Goal: Information Seeking & Learning: Learn about a topic

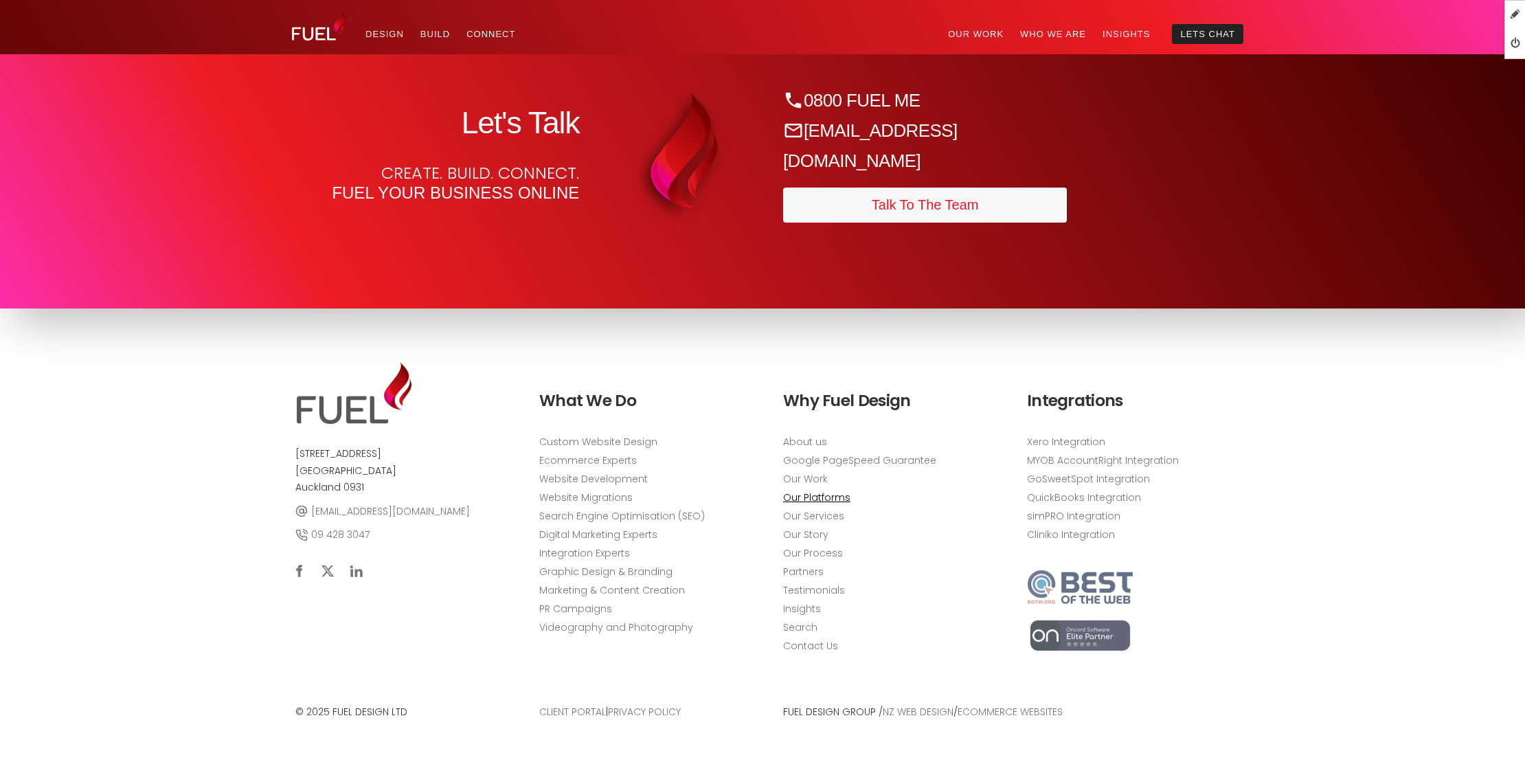
scroll to position [7425, 0]
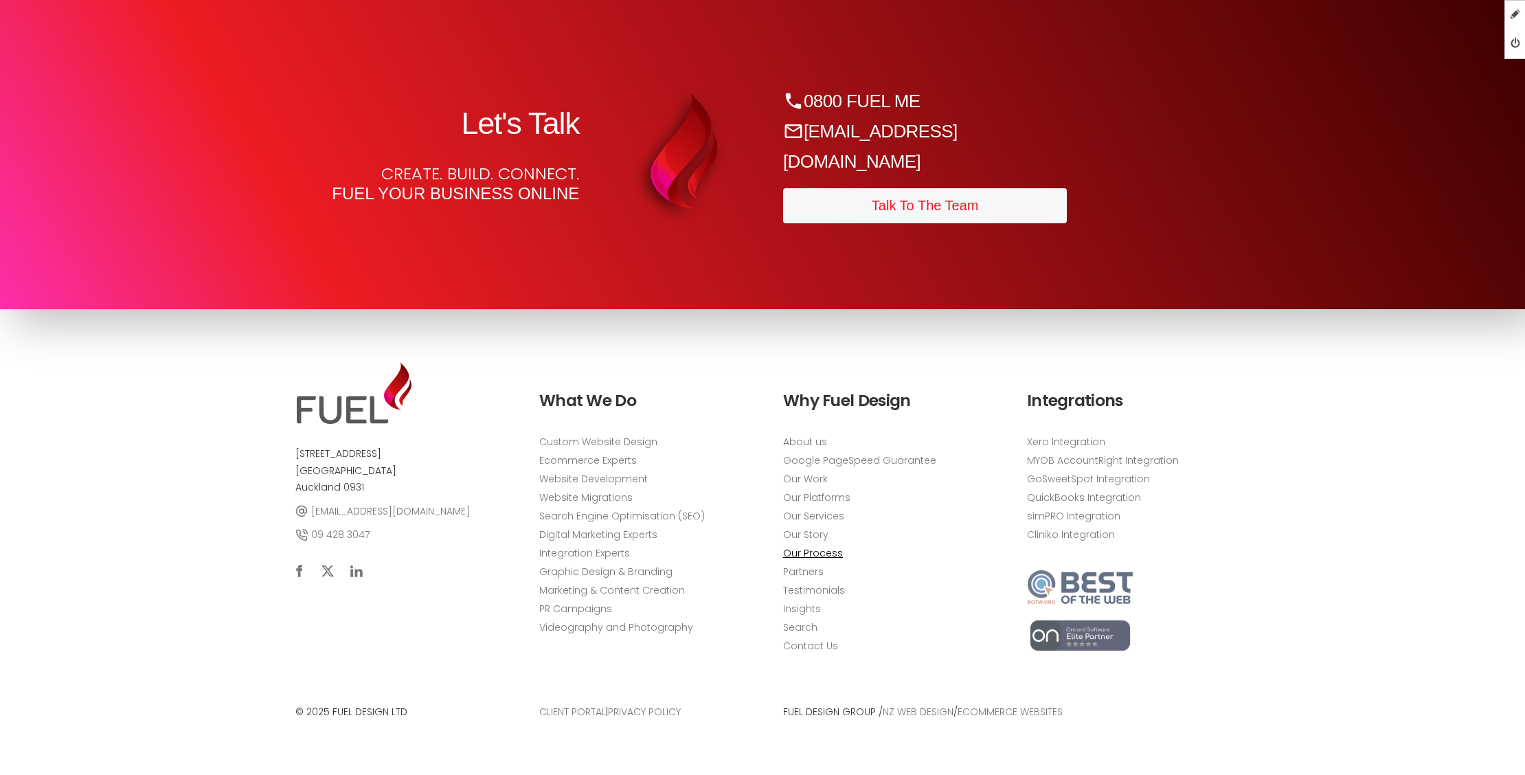
click at [803, 556] on link "Our Process" at bounding box center [813, 553] width 60 height 14
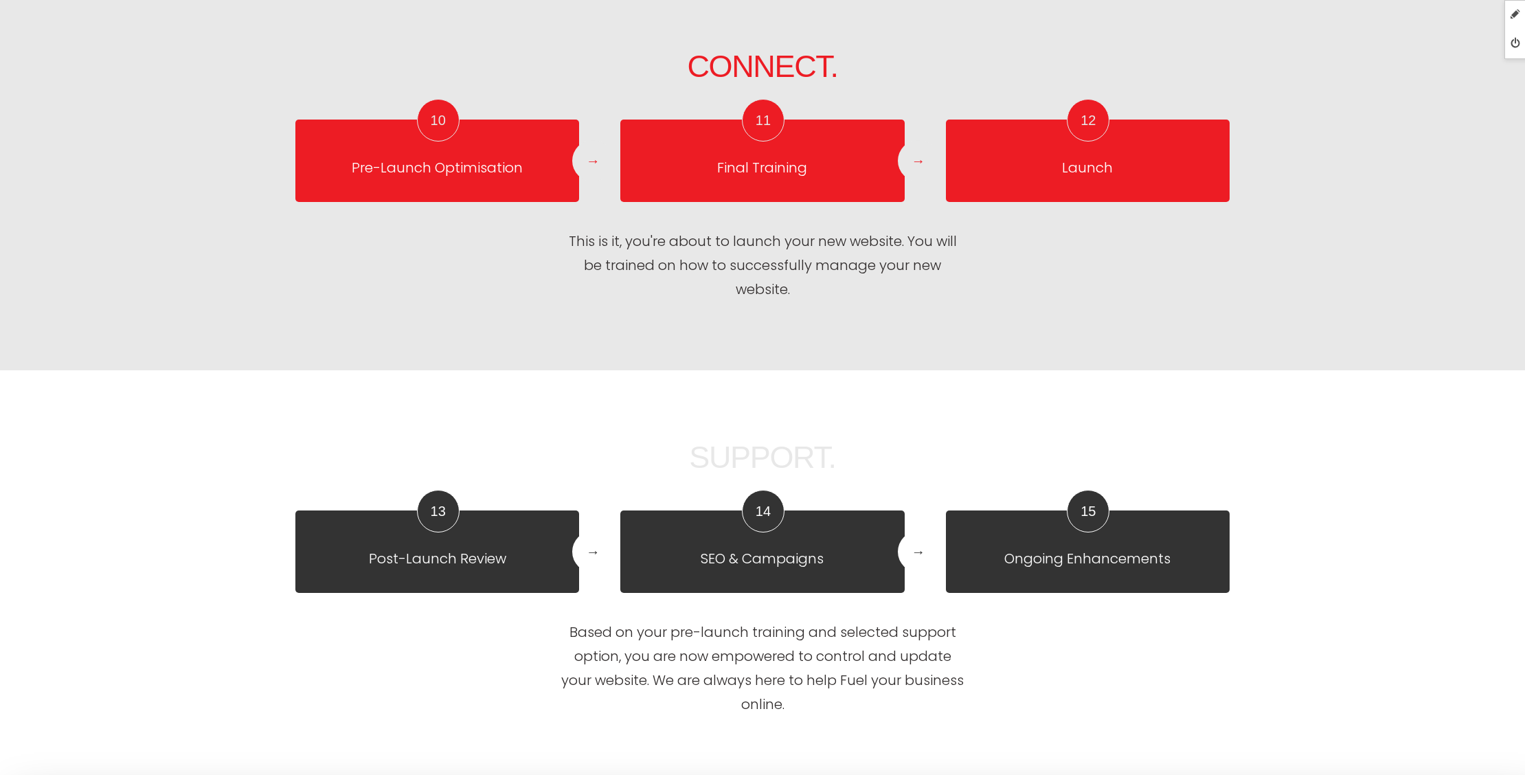
scroll to position [2982, 0]
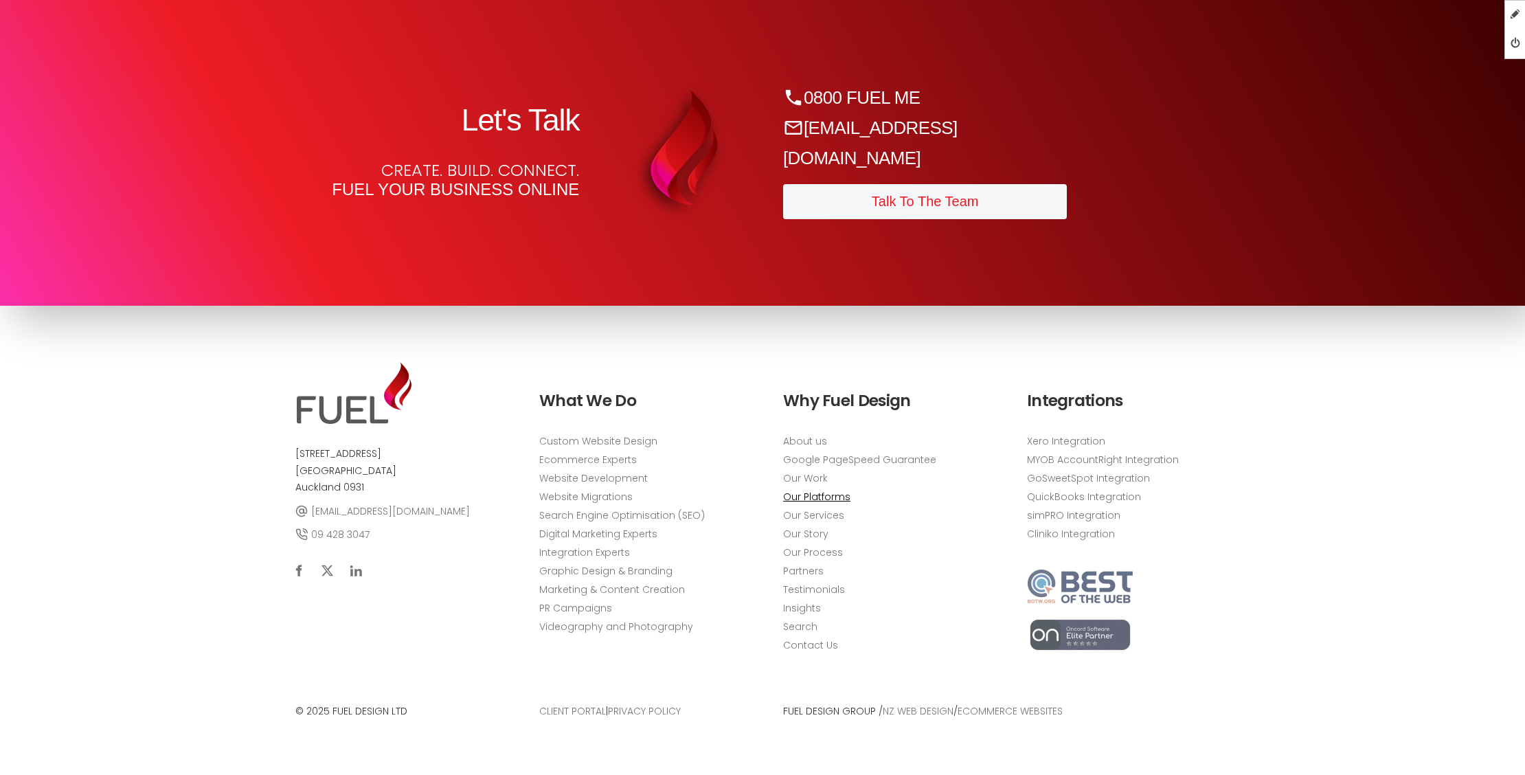
click at [790, 499] on link "Our Platforms" at bounding box center [816, 498] width 67 height 14
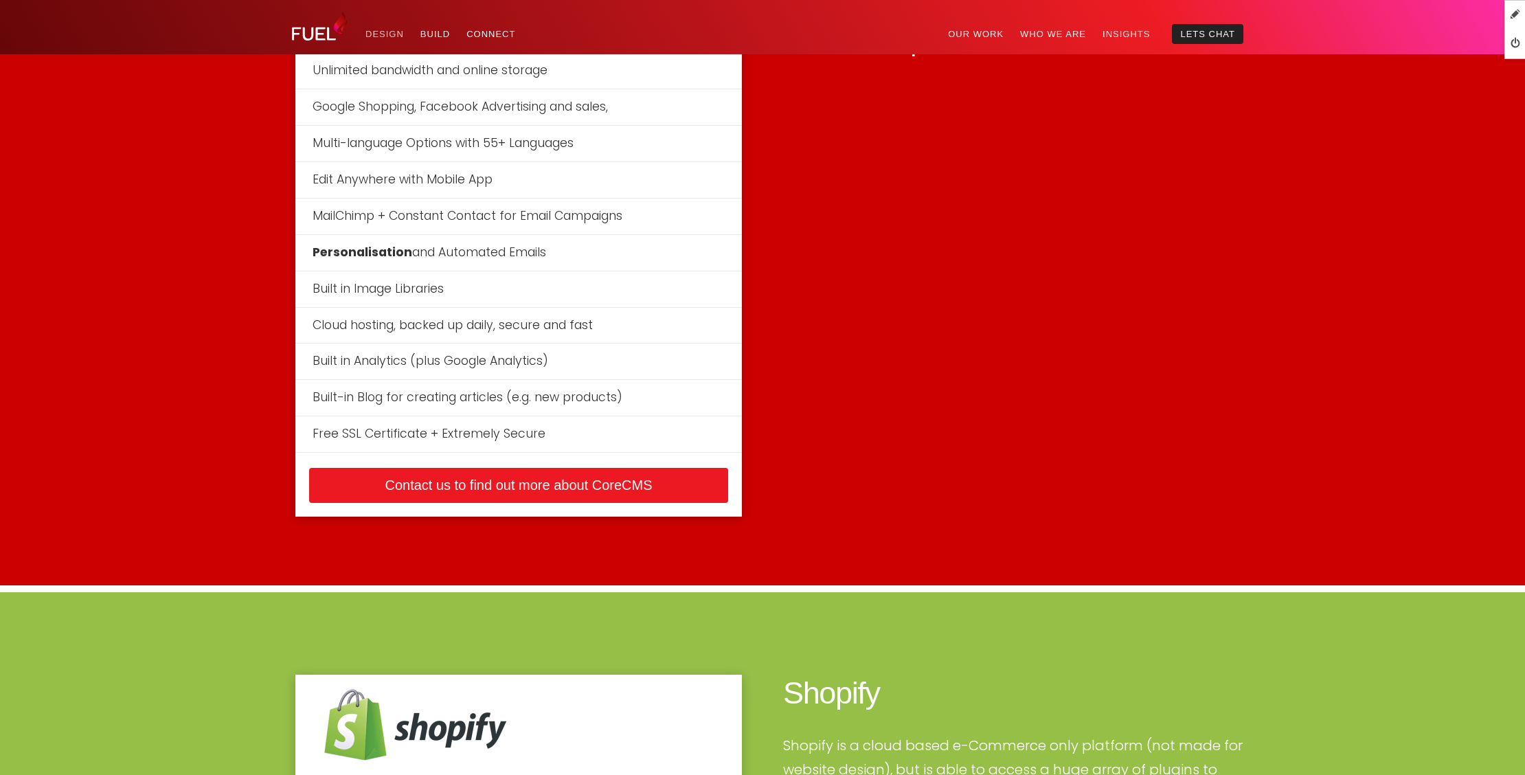
scroll to position [3194, 0]
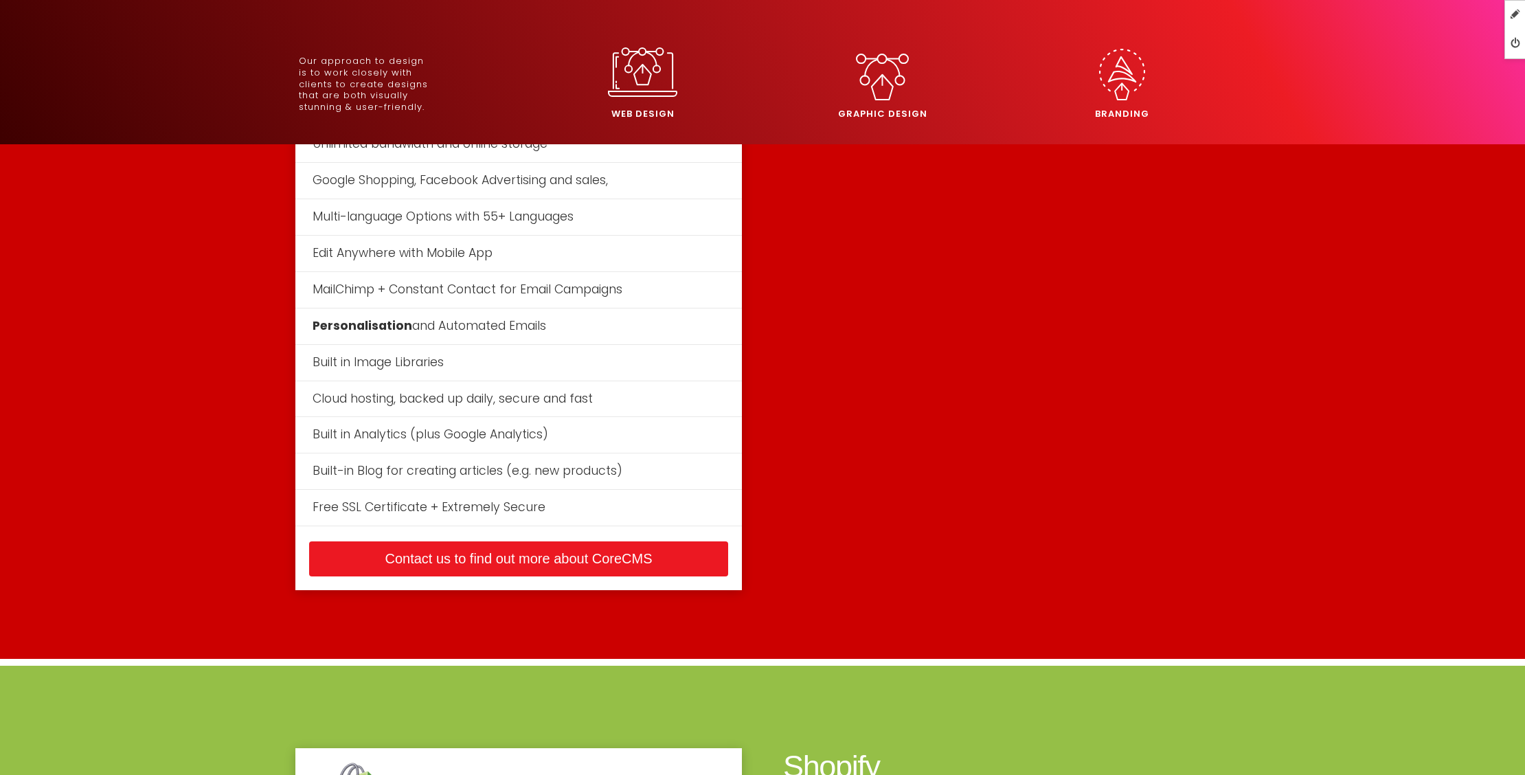
click at [650, 85] on img at bounding box center [642, 71] width 69 height 49
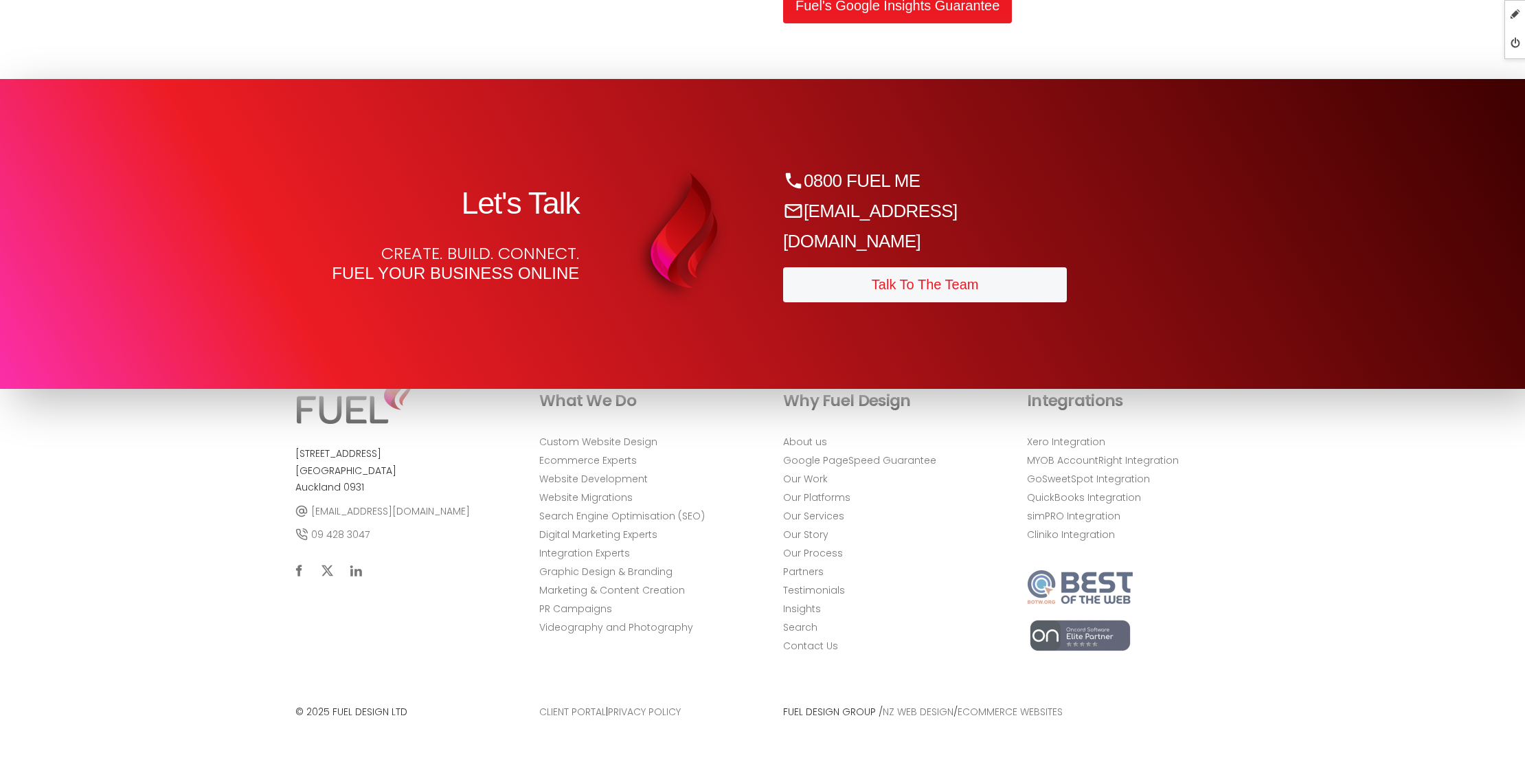
scroll to position [4503, 0]
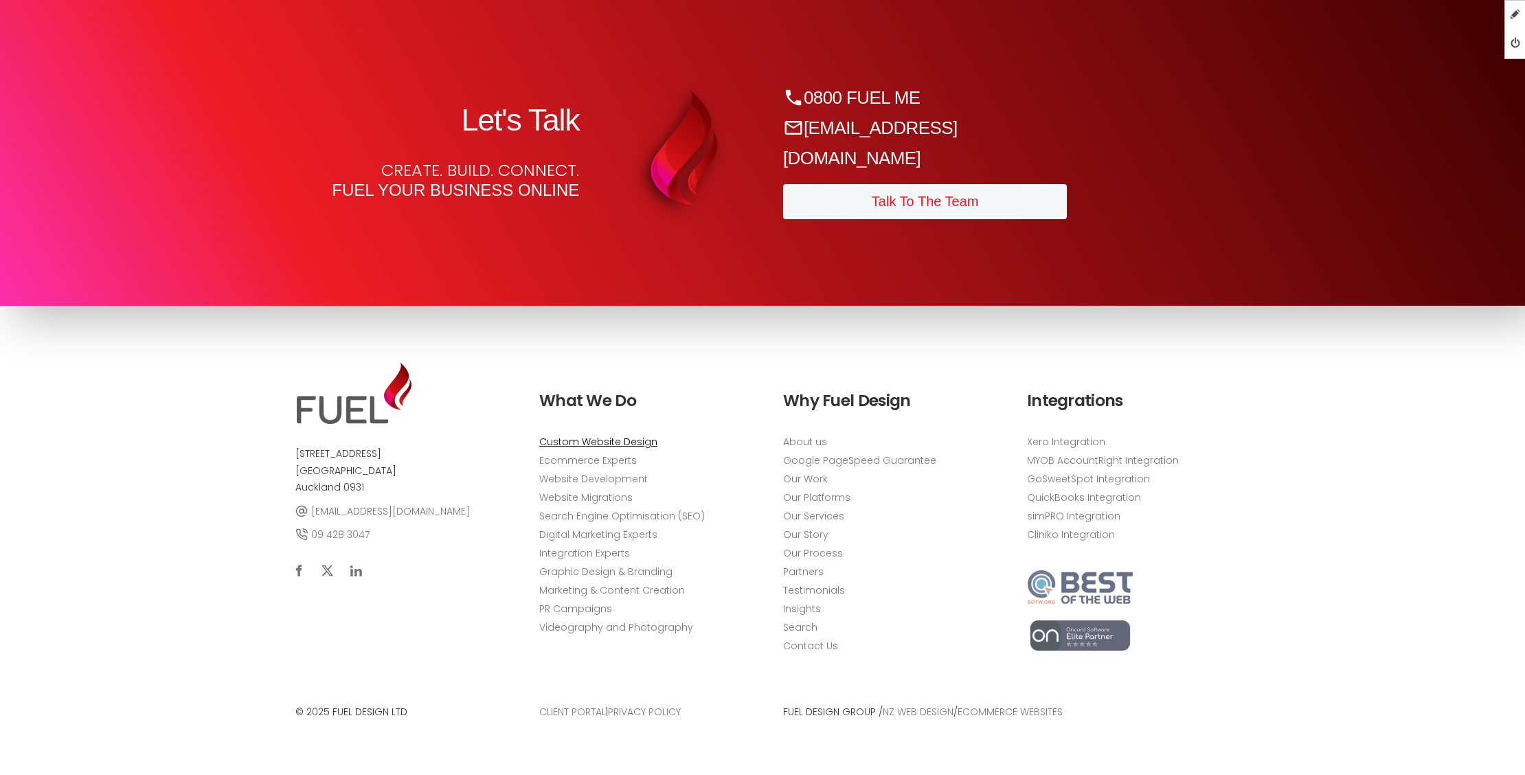
click at [593, 440] on link "Custom Website Design" at bounding box center [598, 442] width 118 height 14
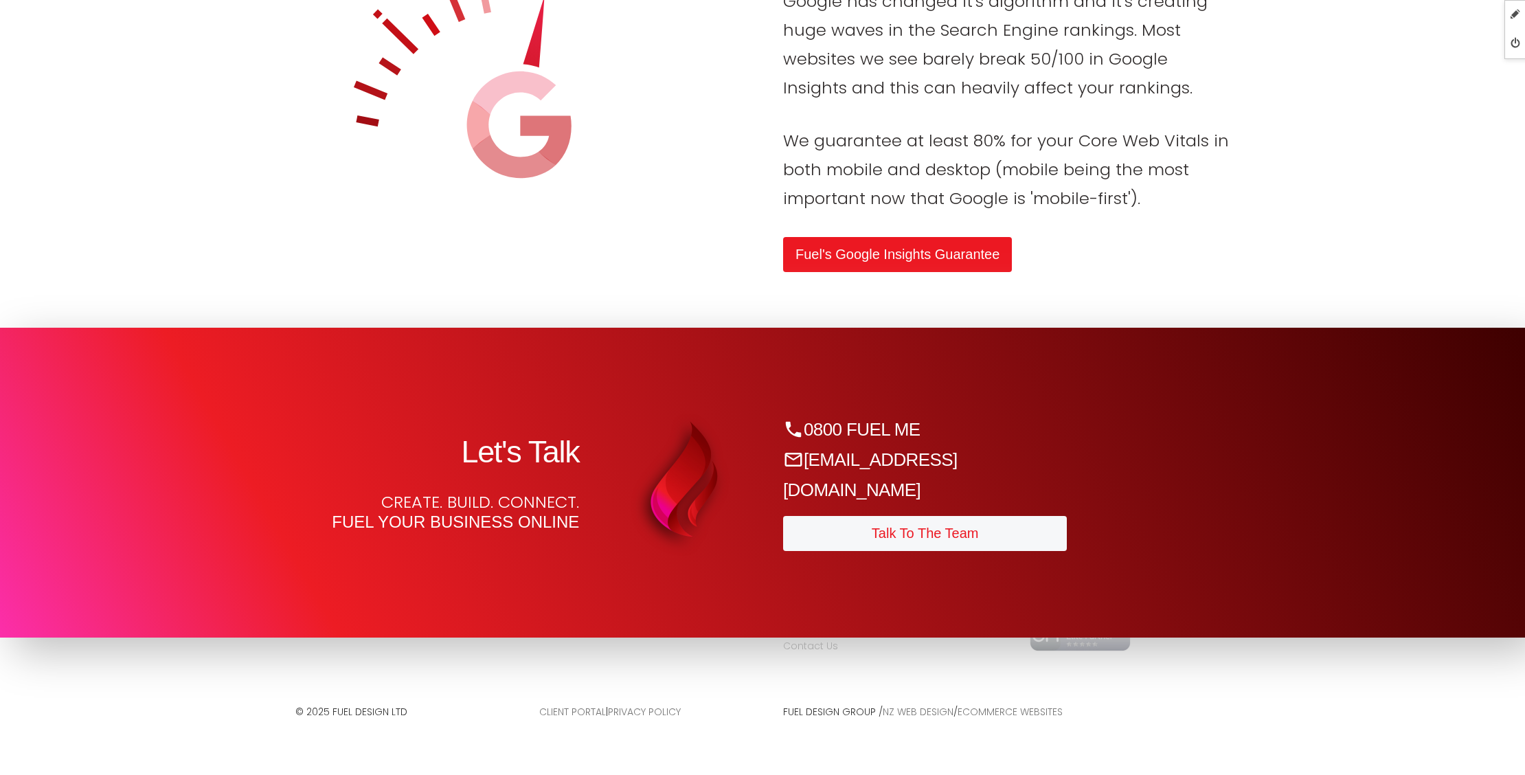
scroll to position [4503, 0]
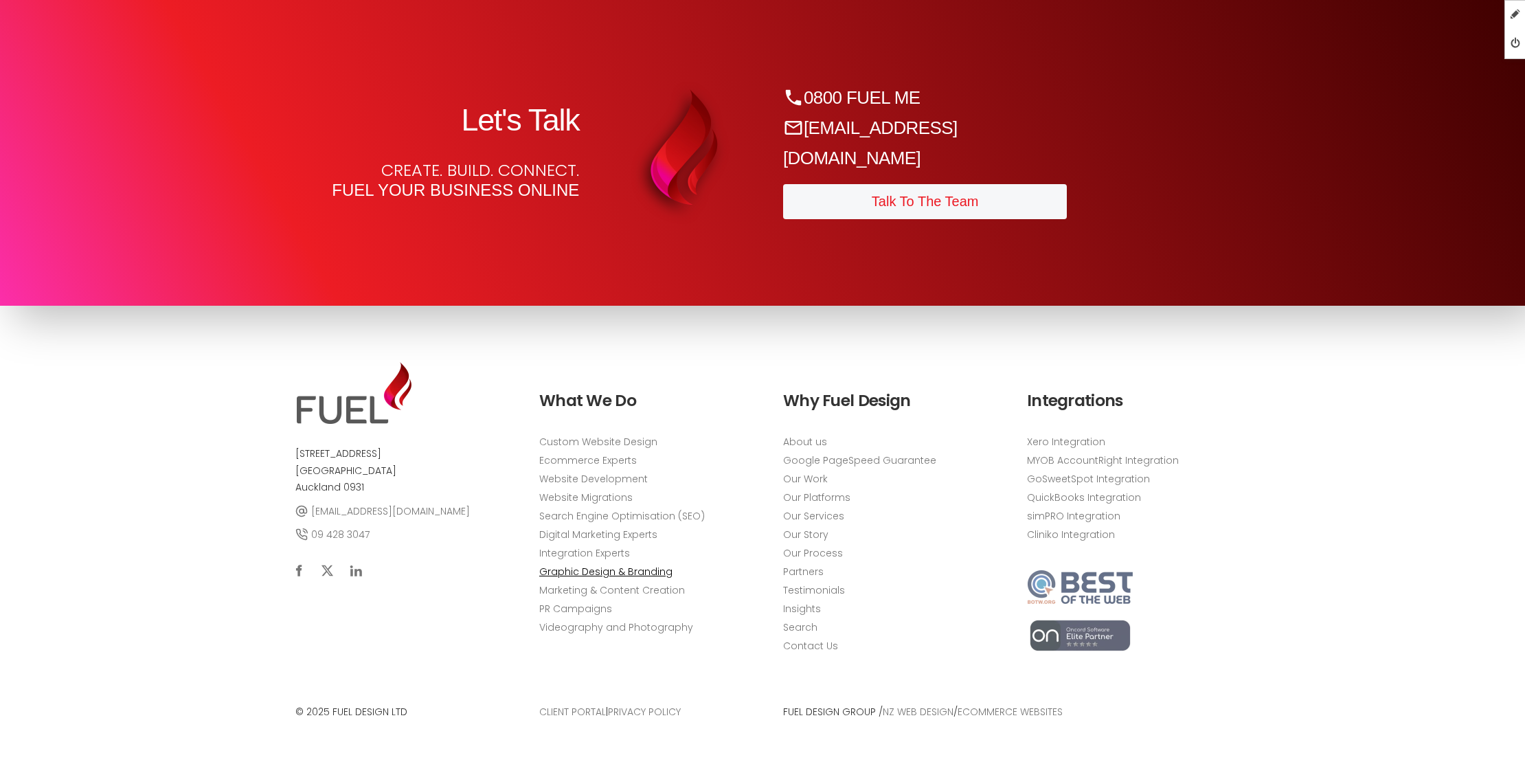
click at [569, 572] on link "Graphic Design & Branding" at bounding box center [605, 572] width 133 height 14
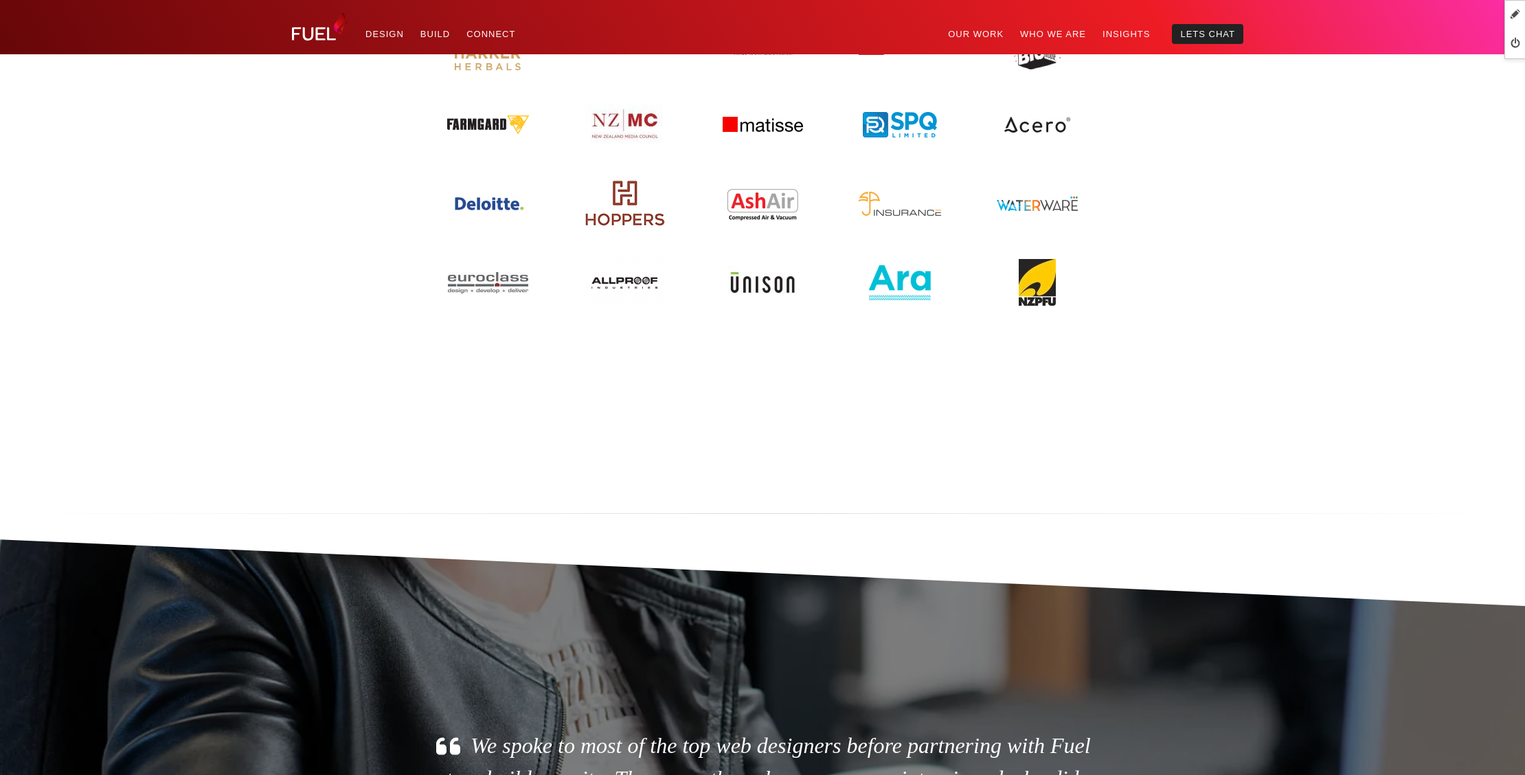
scroll to position [3134, 0]
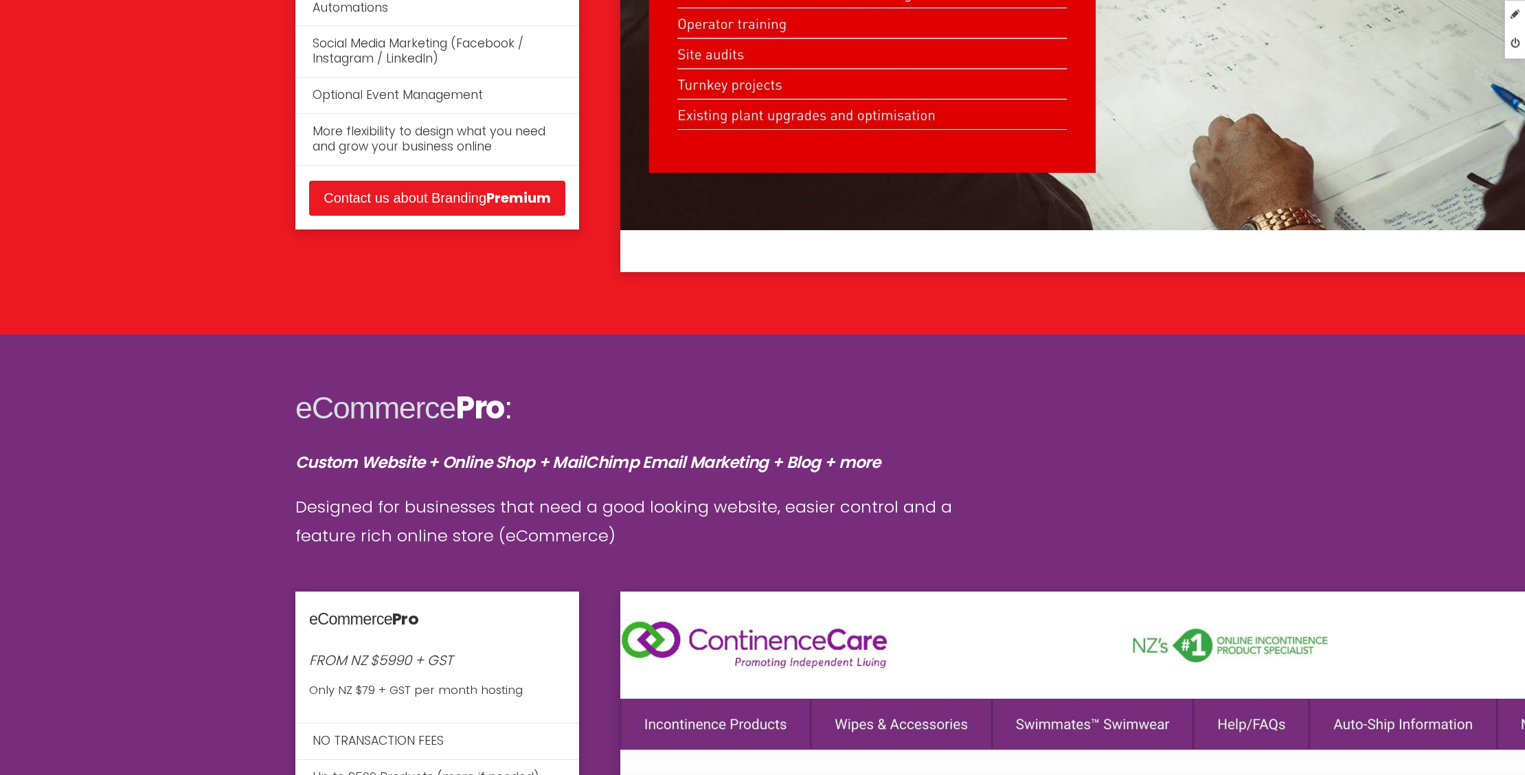
scroll to position [3904, 0]
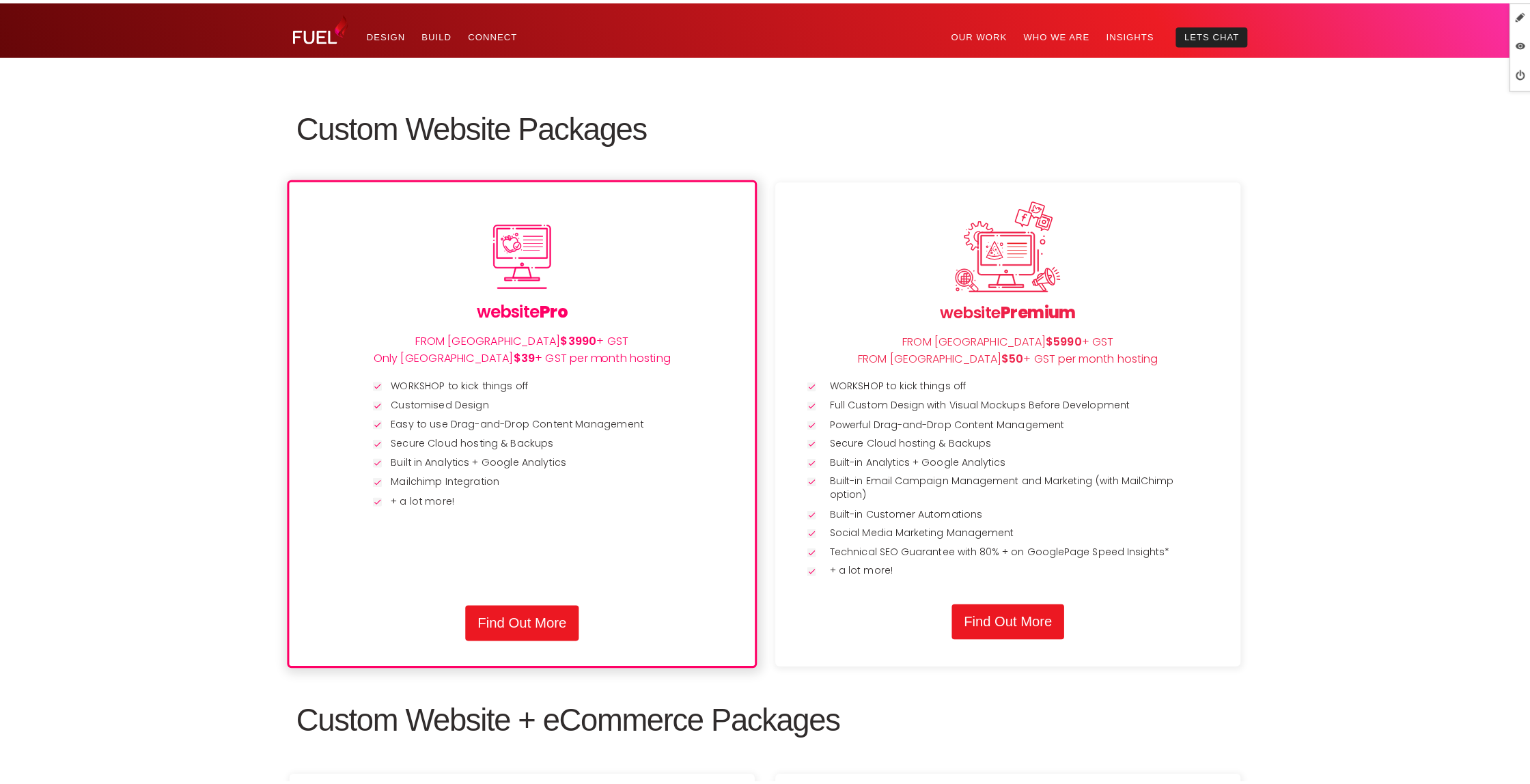
scroll to position [1304, 0]
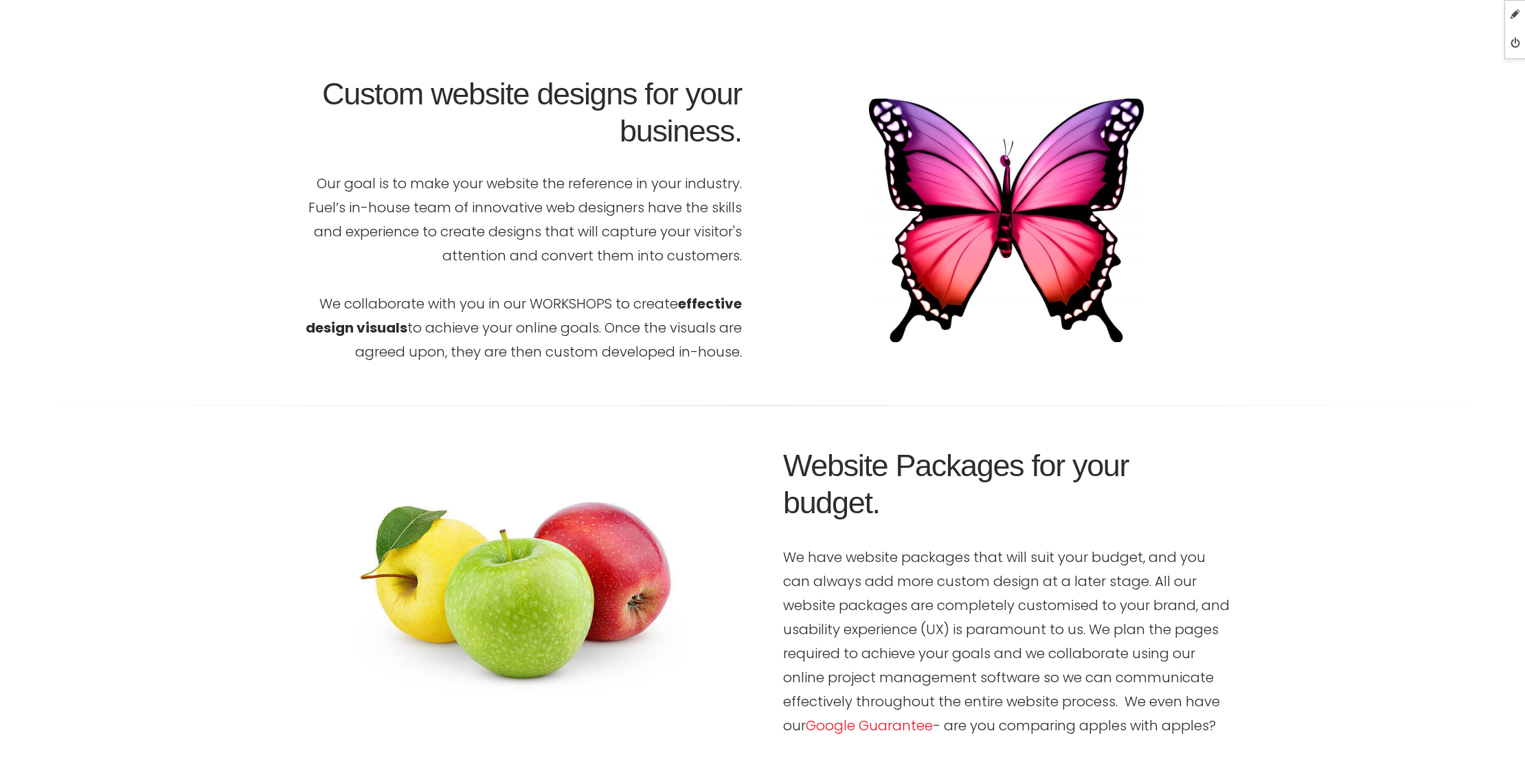
scroll to position [1487, 0]
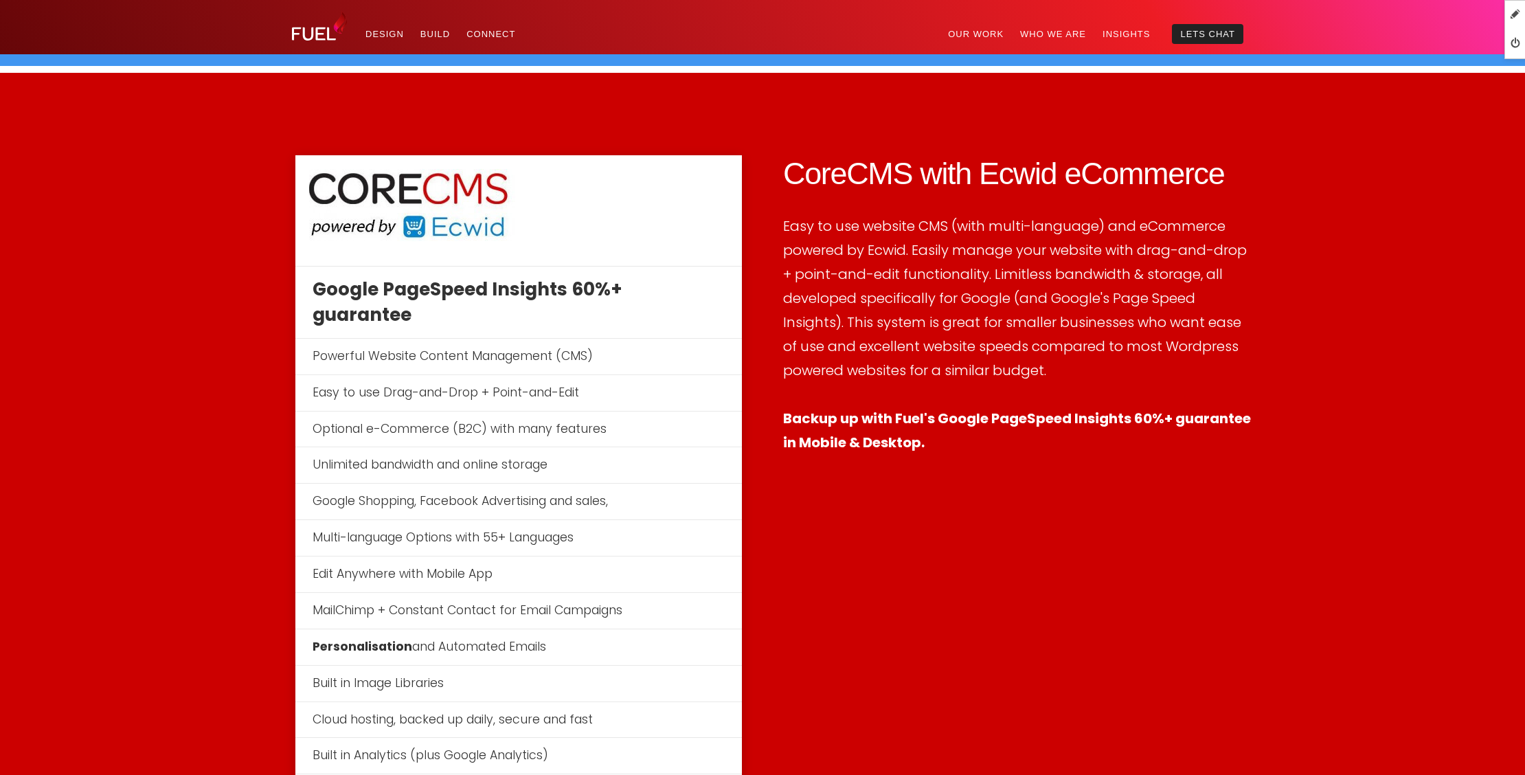
scroll to position [2832, 0]
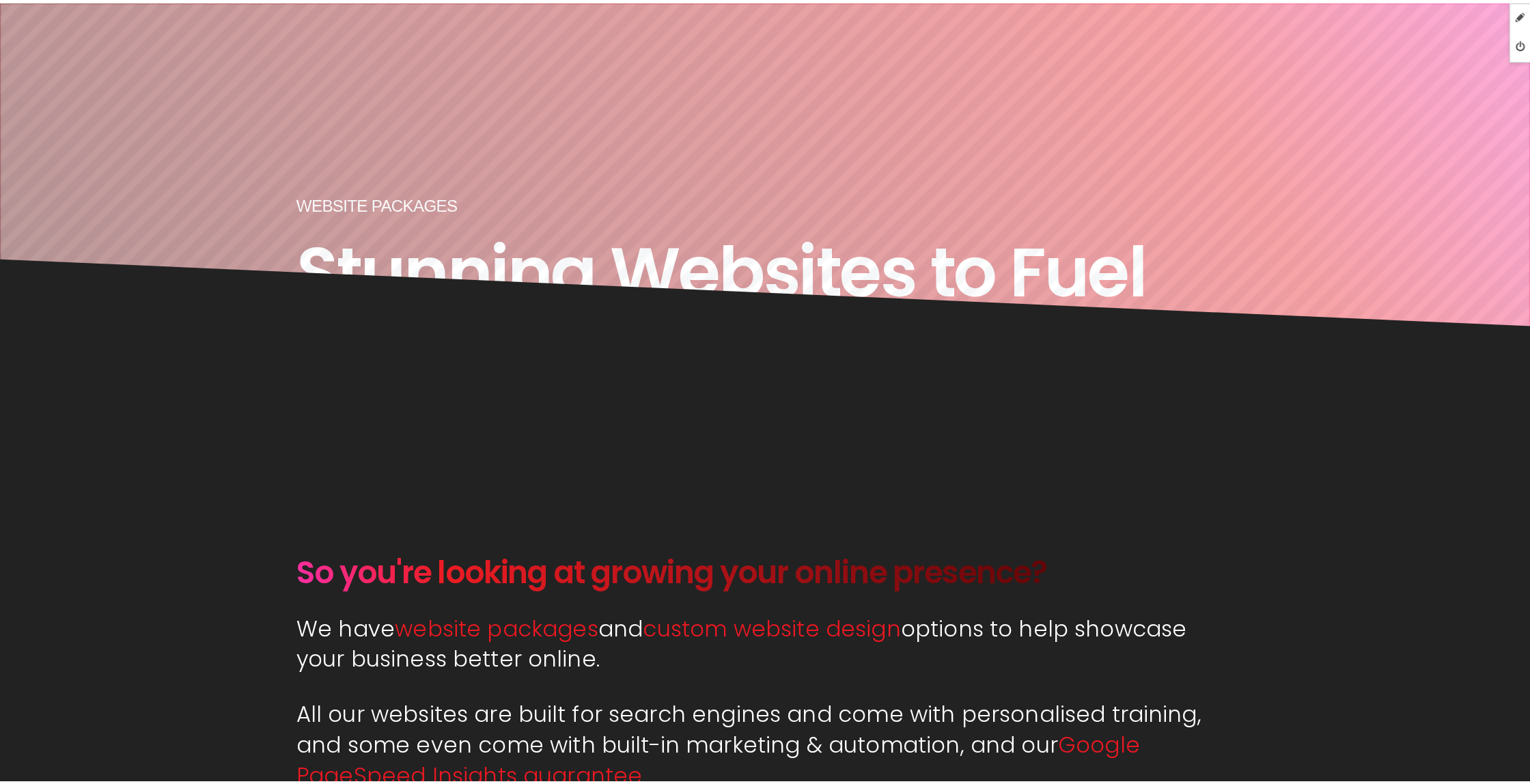
scroll to position [337, 0]
